Goal: Use online tool/utility: Utilize a website feature to perform a specific function

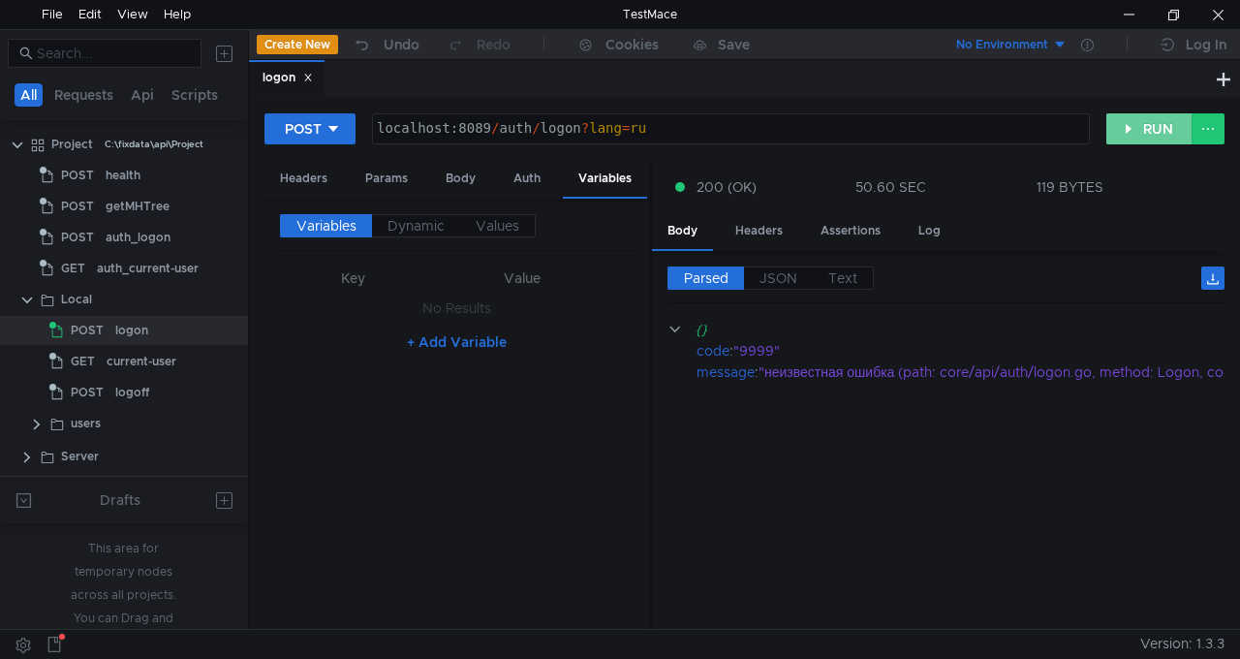
click at [1128, 132] on button "RUN" at bounding box center [1149, 128] width 86 height 31
click at [1146, 135] on button "RUN" at bounding box center [1149, 128] width 86 height 31
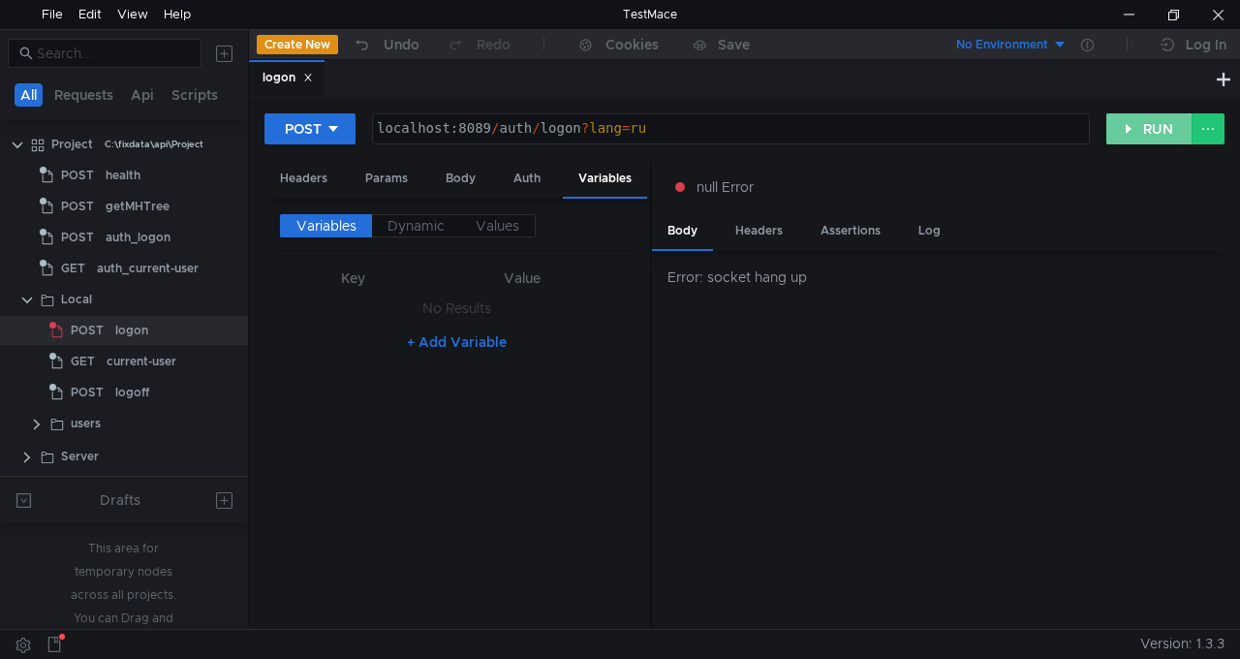
click at [1134, 133] on button "RUN" at bounding box center [1149, 128] width 86 height 31
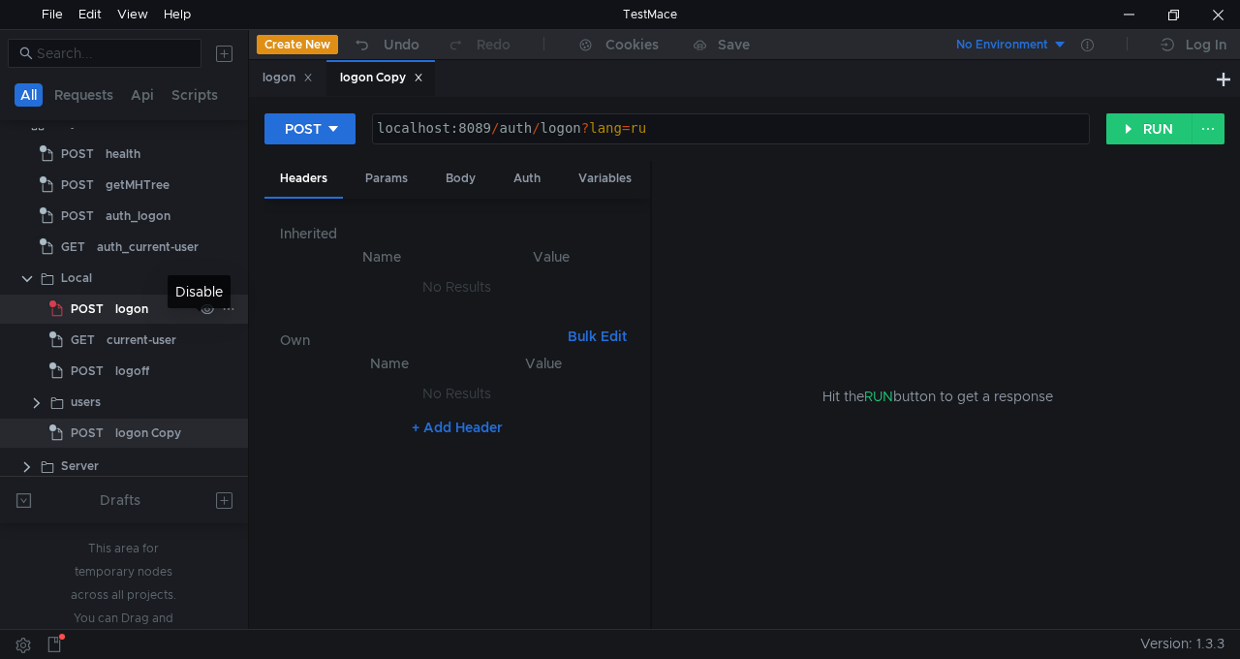
scroll to position [30, 0]
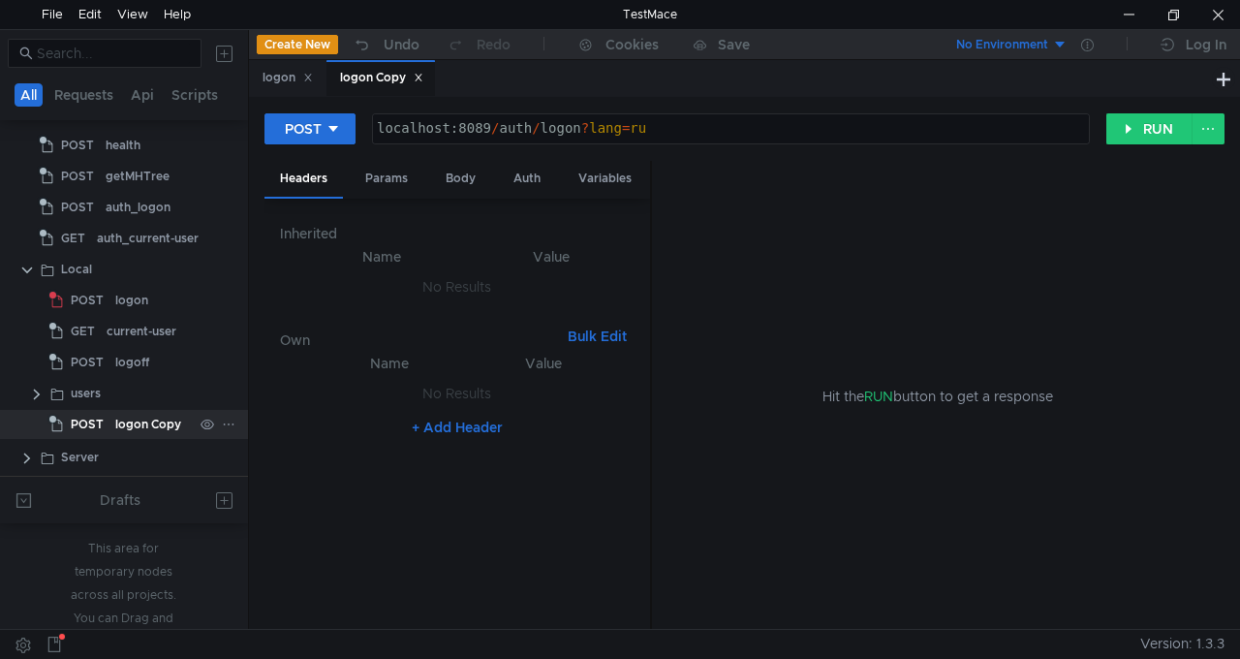
click at [180, 426] on div "logon Copy" at bounding box center [153, 424] width 77 height 29
click at [567, 134] on div "localhost:8089 / auth / logon ? lang = ru" at bounding box center [731, 143] width 716 height 44
paste textarea "/mh/ip_save"
type textarea "localhost:8089/mh/ip_save?lang=ru"
click at [1153, 128] on button "RUN" at bounding box center [1149, 128] width 86 height 31
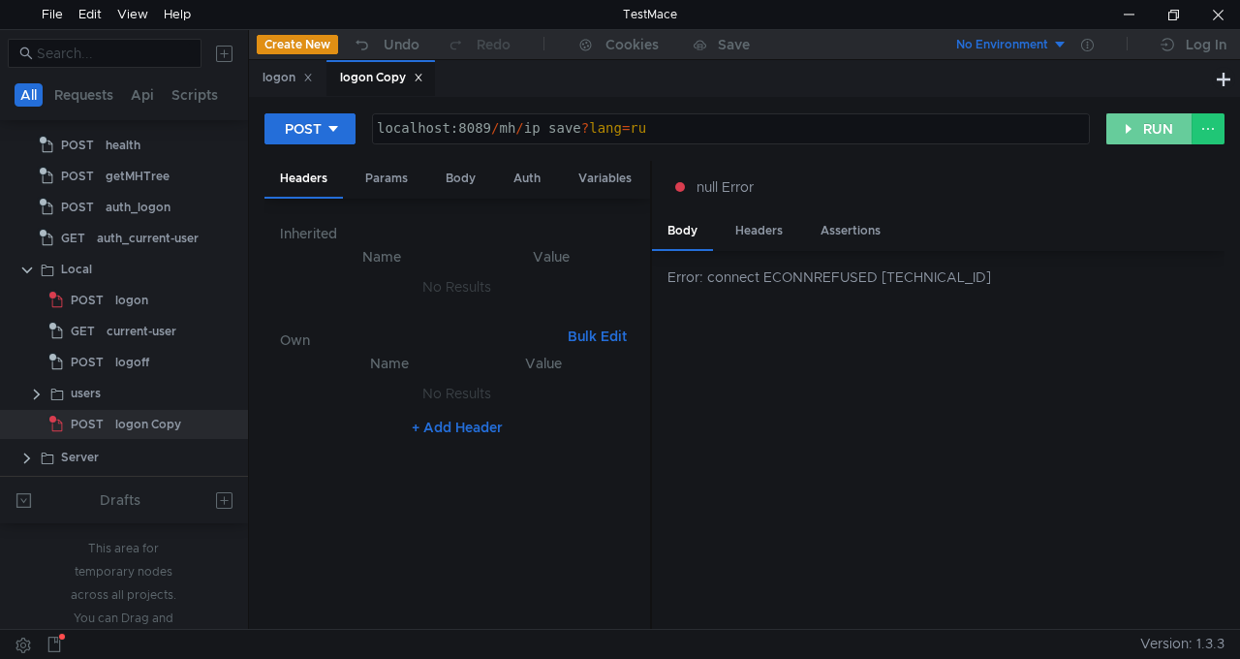
click at [1155, 132] on button "RUN" at bounding box center [1149, 128] width 86 height 31
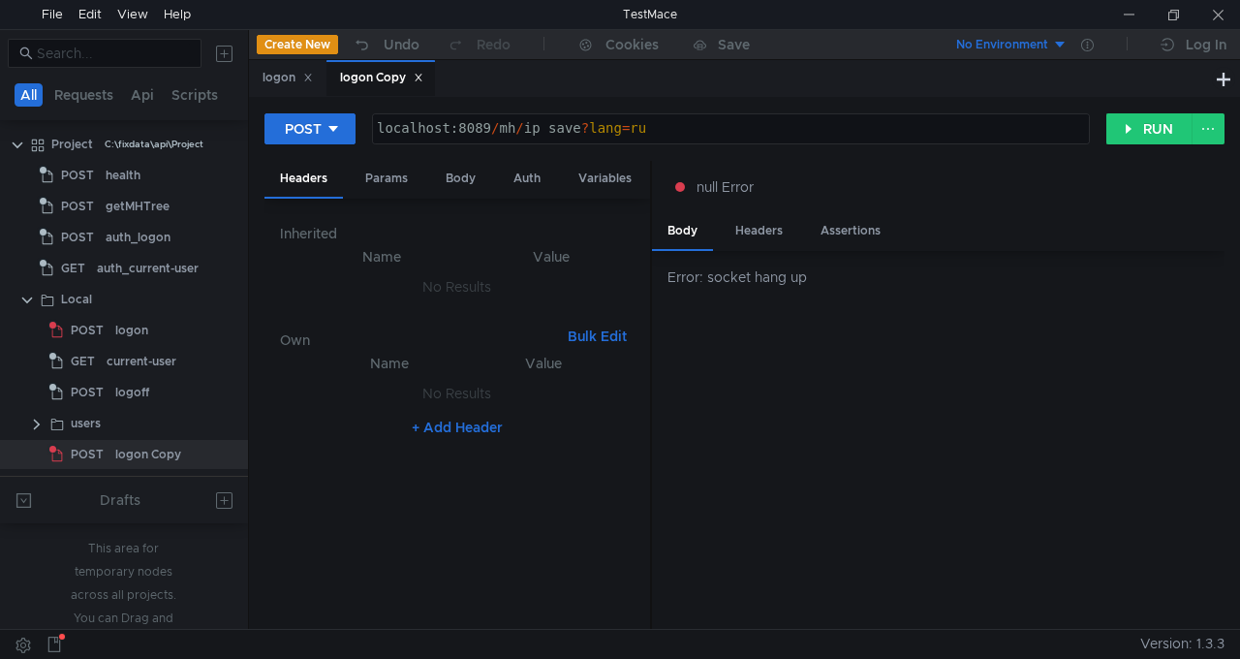
scroll to position [30, 0]
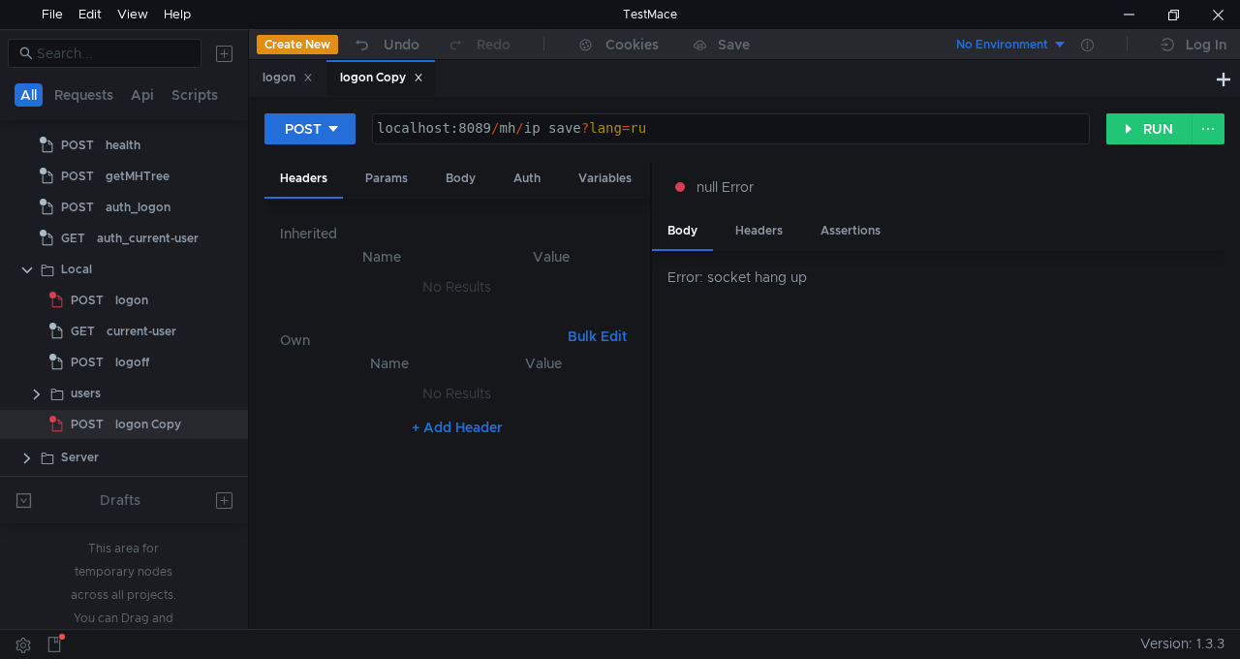
click at [423, 83] on div "logon Copy" at bounding box center [381, 78] width 83 height 20
click at [421, 80] on icon at bounding box center [418, 78] width 7 height 7
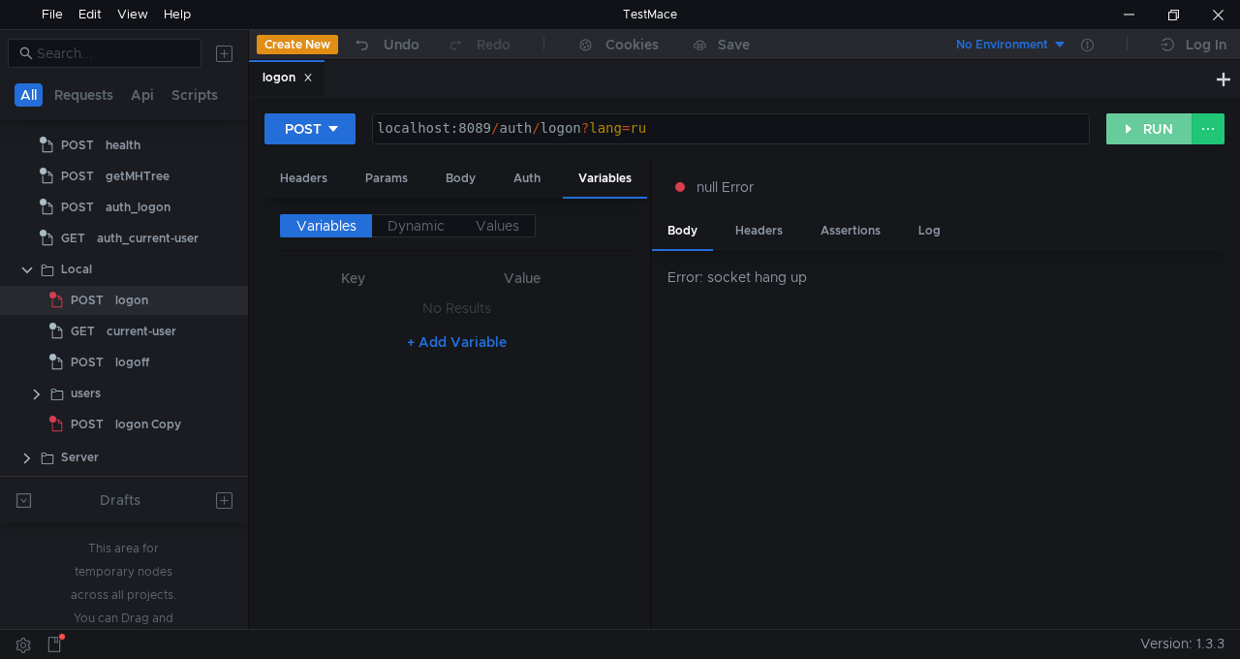
click at [1151, 131] on button "RUN" at bounding box center [1149, 128] width 86 height 31
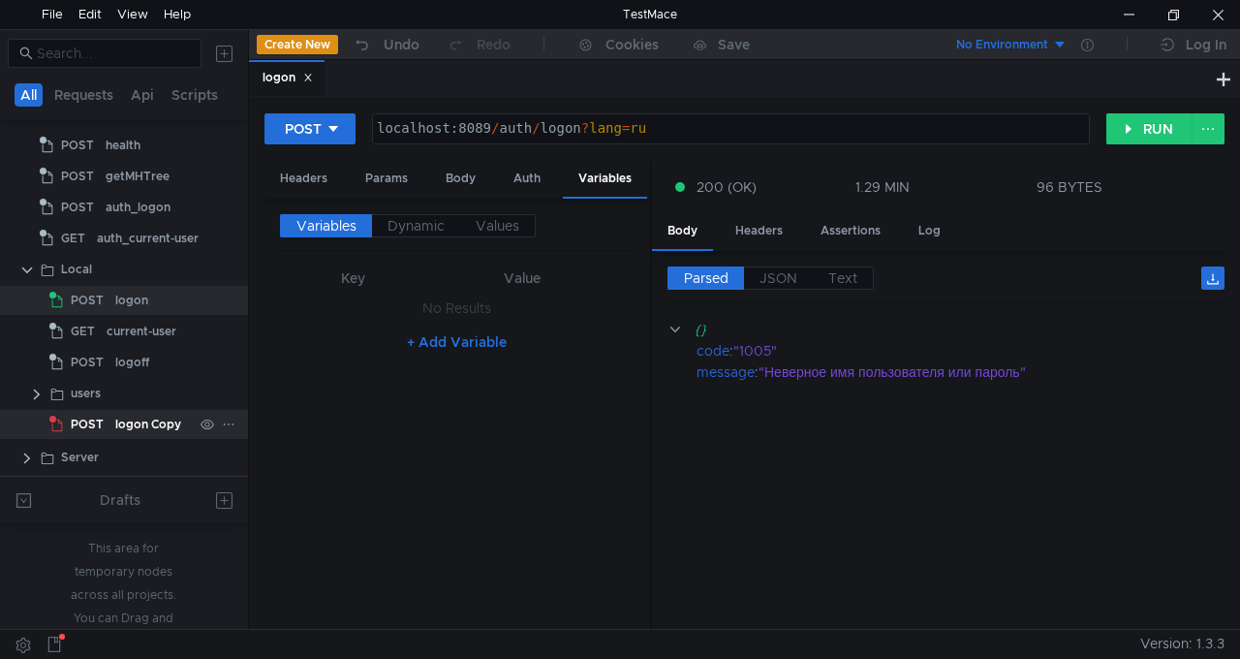
click at [110, 424] on app-tree-icon "POST" at bounding box center [82, 424] width 66 height 29
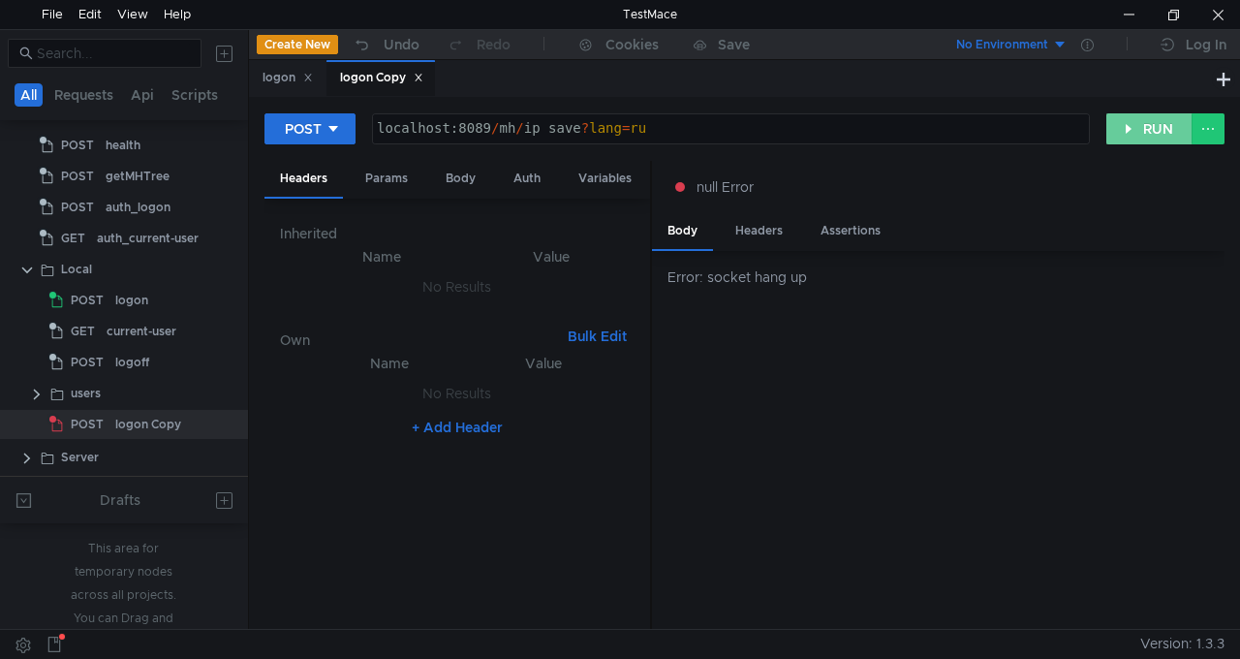
click at [1145, 128] on button "RUN" at bounding box center [1149, 128] width 86 height 31
click at [1154, 122] on button "RUN" at bounding box center [1149, 128] width 86 height 31
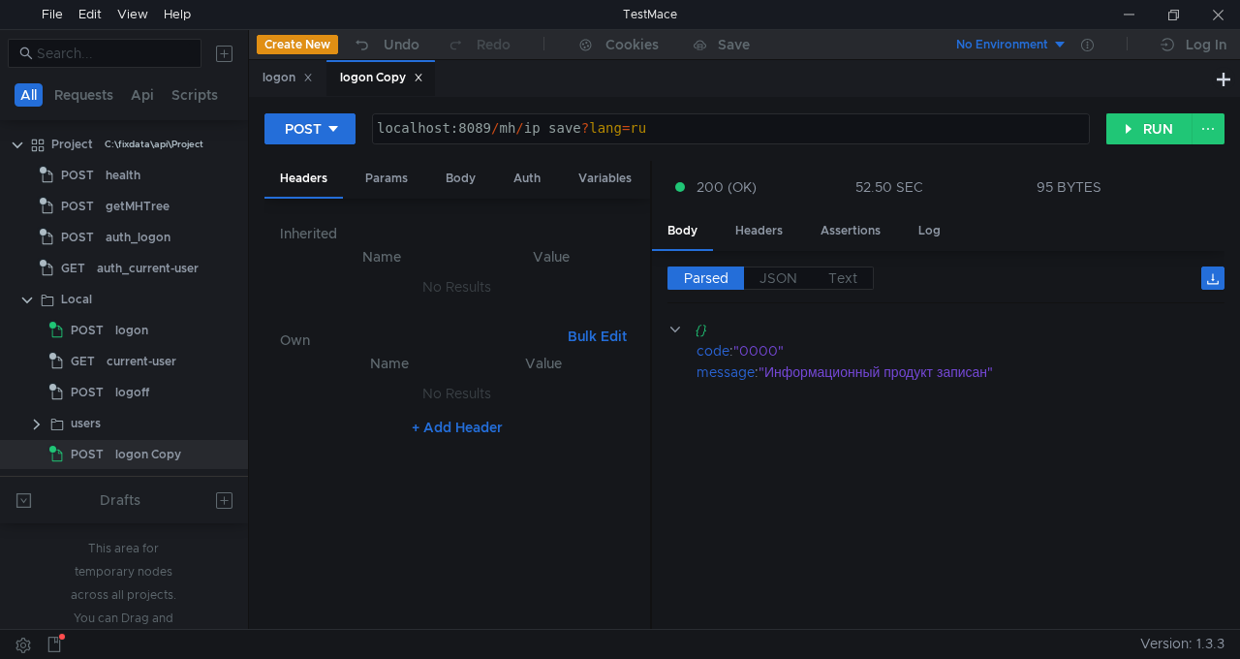
scroll to position [30, 0]
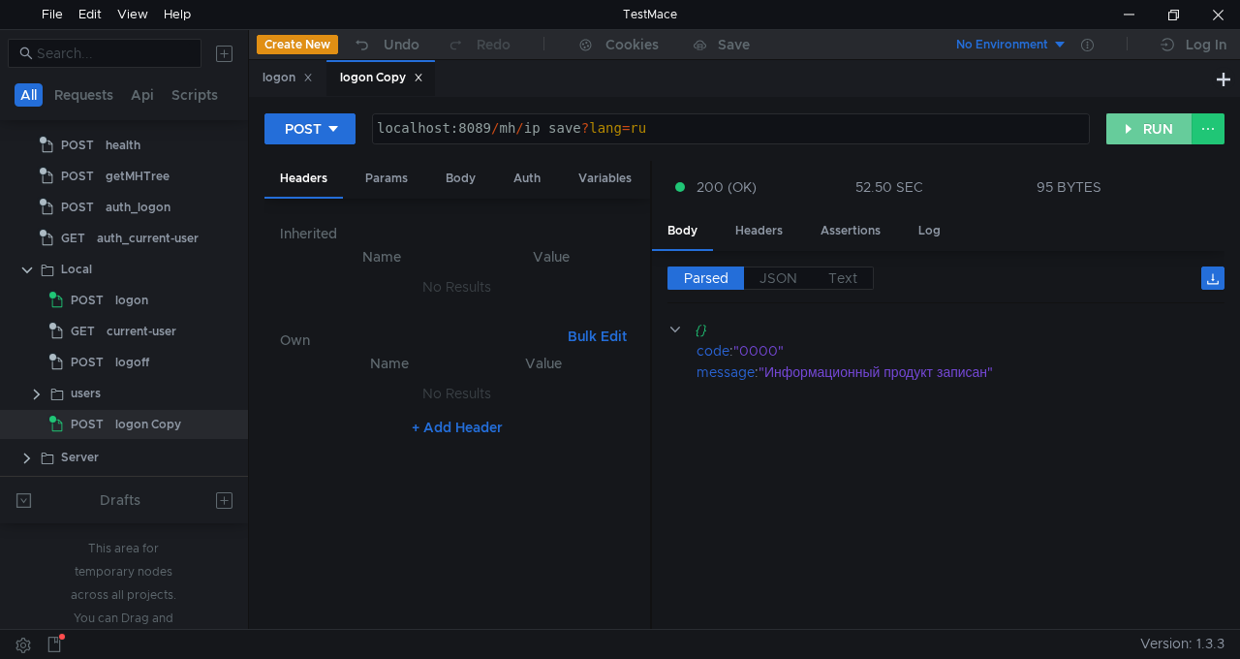
click at [1142, 126] on button "RUN" at bounding box center [1149, 128] width 86 height 31
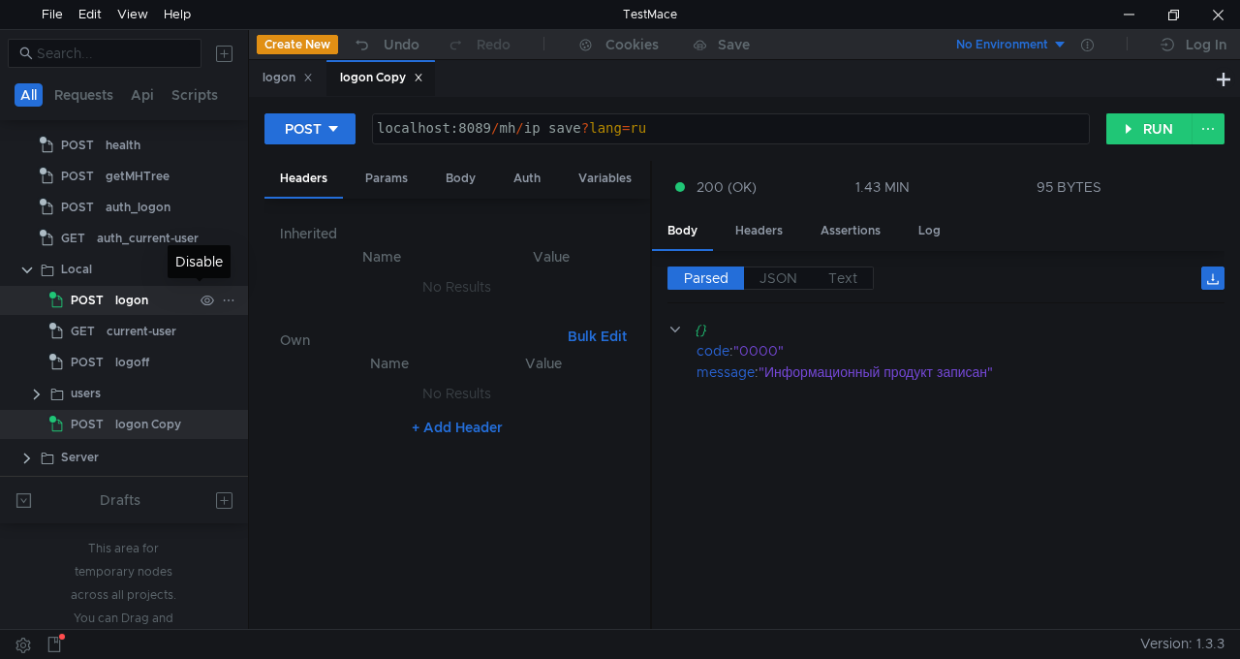
scroll to position [0, 0]
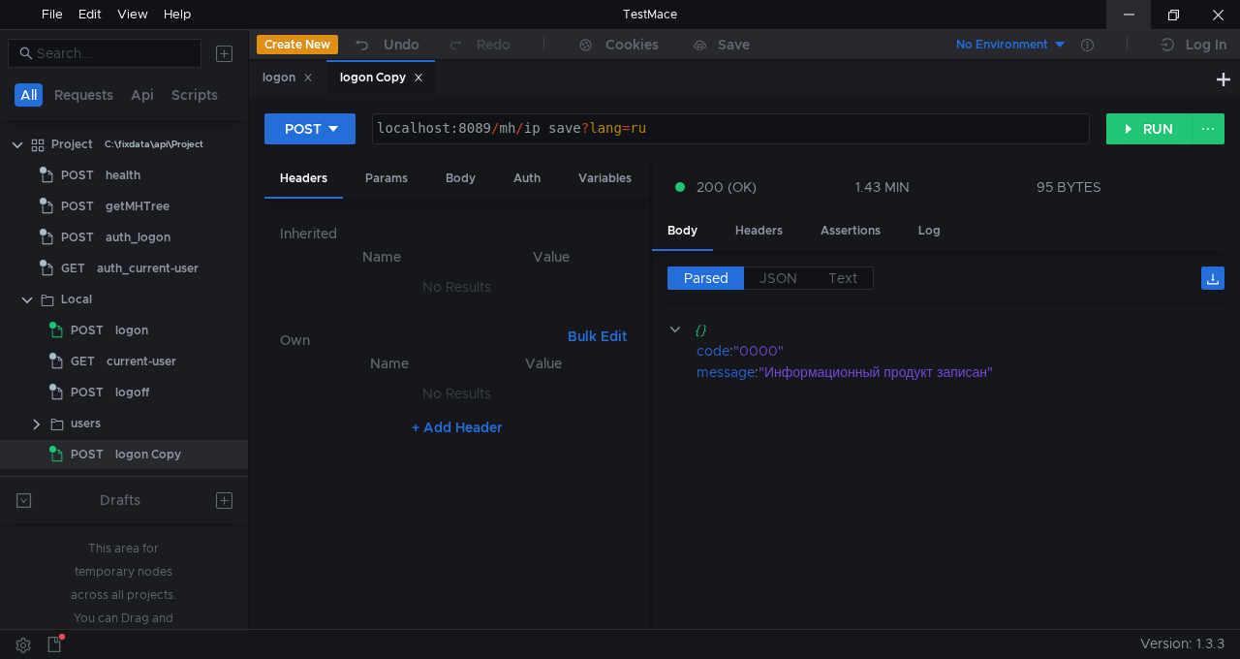
click at [1121, 10] on div at bounding box center [1128, 14] width 45 height 29
